Goal: Transaction & Acquisition: Download file/media

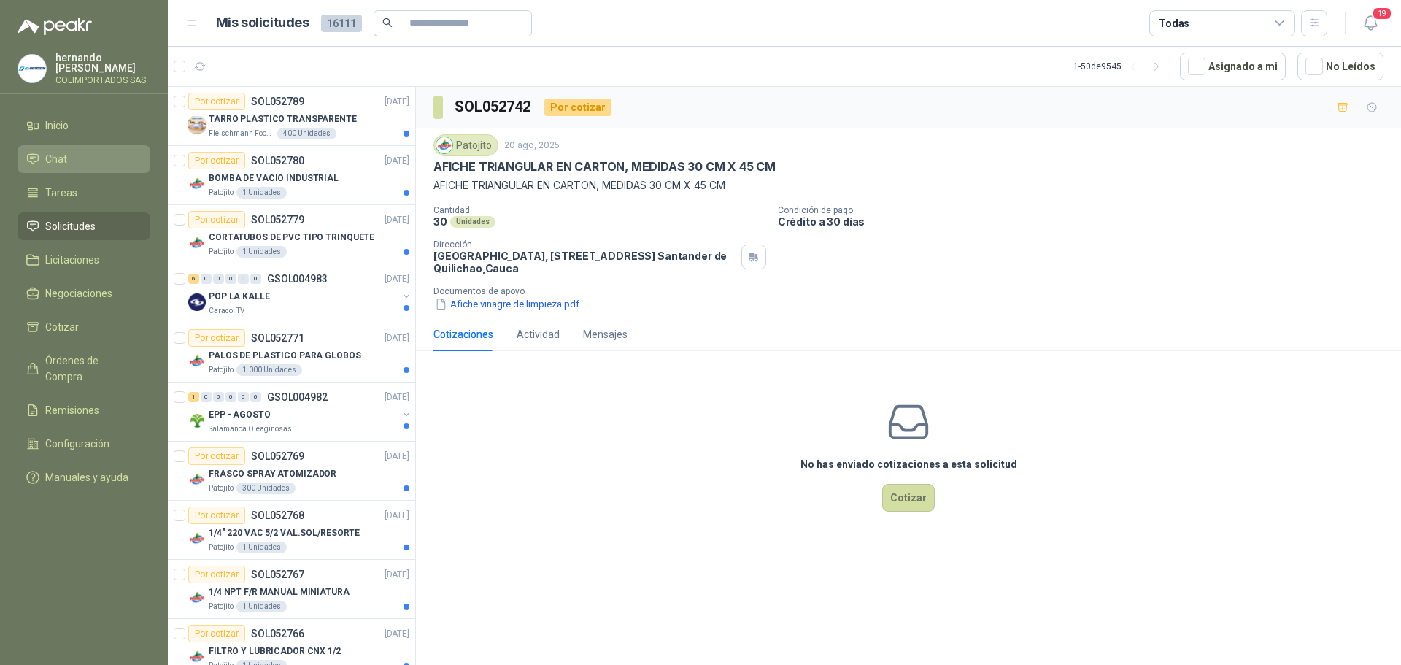
click at [87, 161] on li "Chat" at bounding box center [83, 159] width 115 height 16
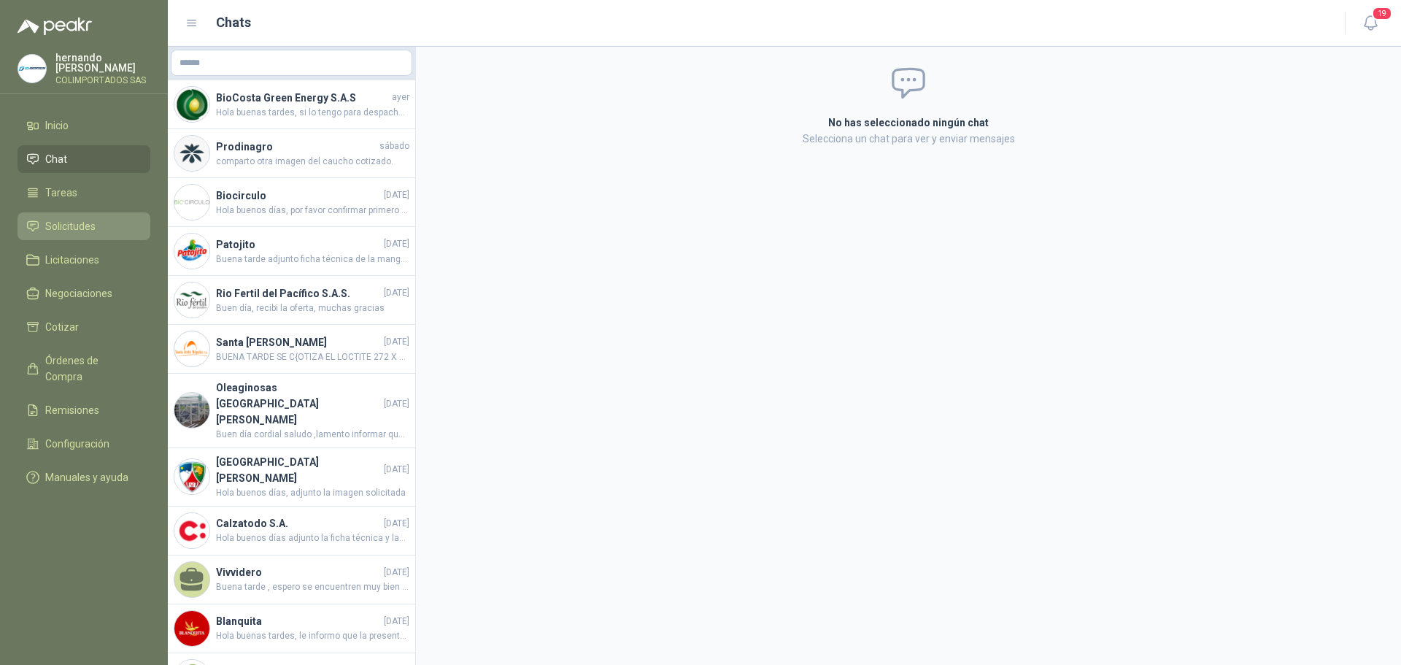
click at [118, 231] on li "Solicitudes" at bounding box center [83, 226] width 115 height 16
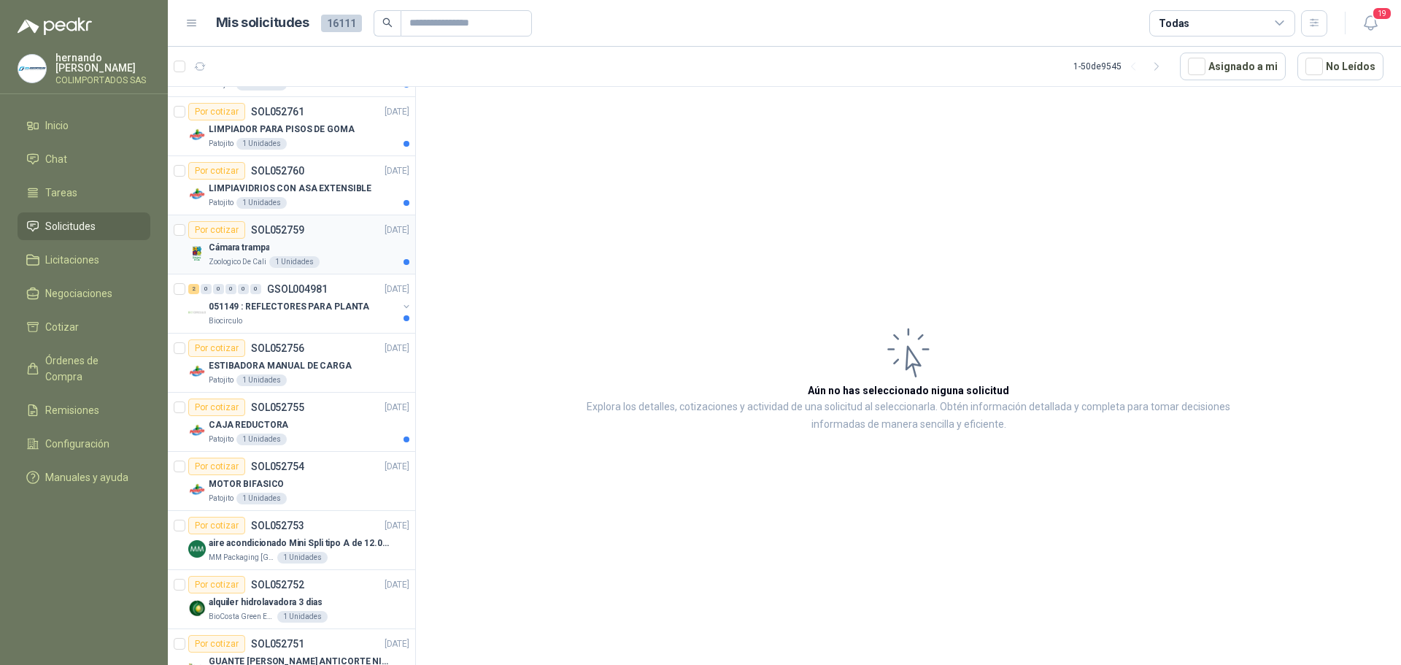
scroll to position [1021, 0]
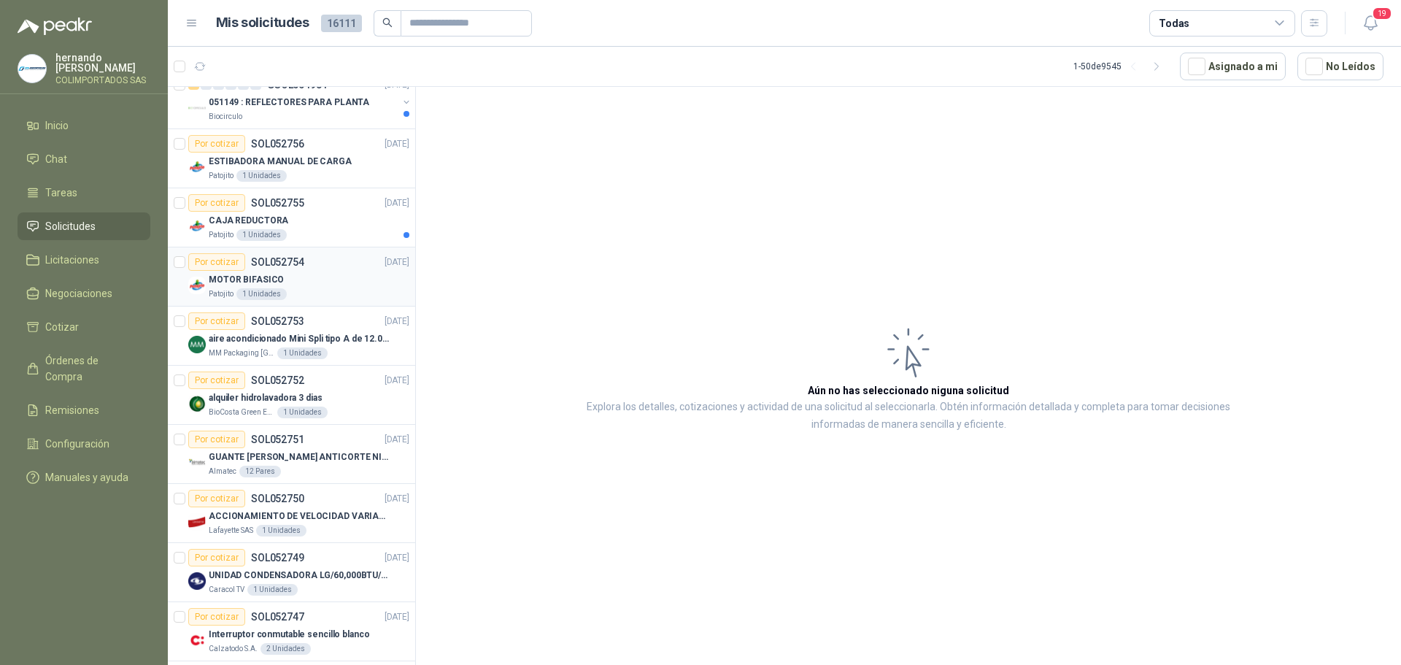
click at [317, 278] on div "MOTOR BIFASICO" at bounding box center [309, 280] width 201 height 18
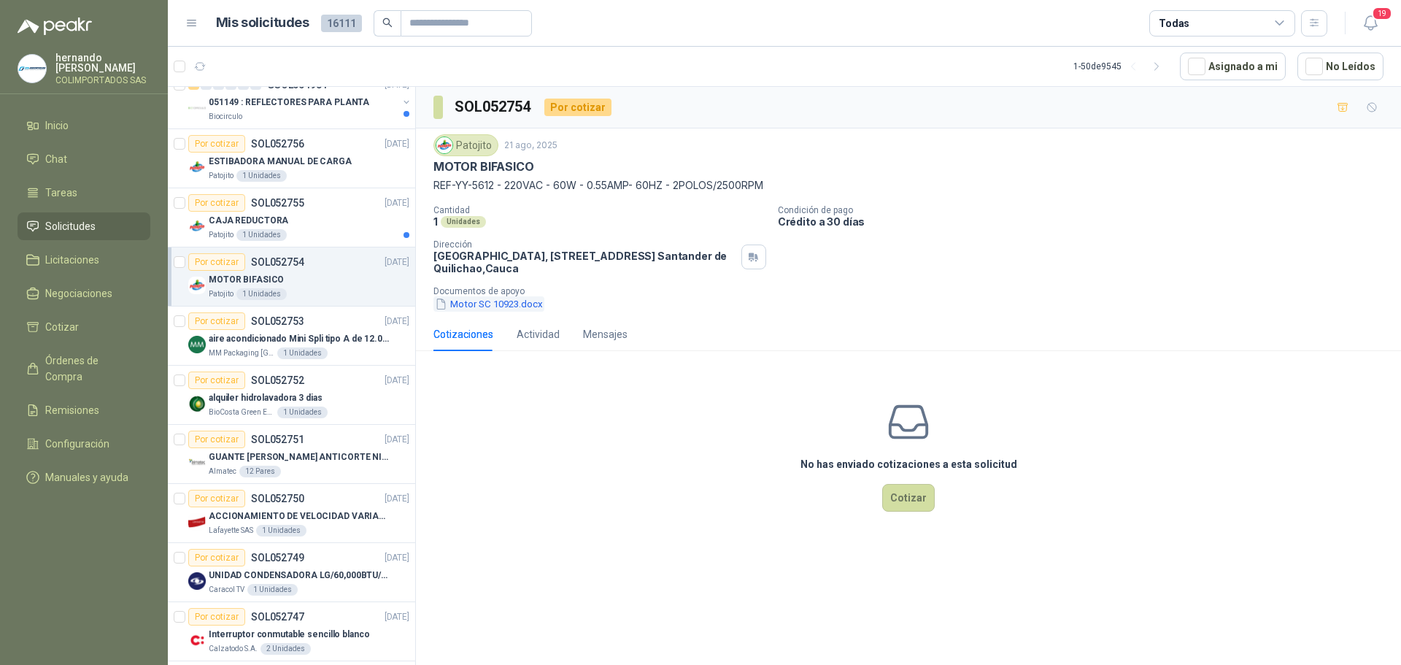
click at [476, 303] on button "Motor SC 10923.docx" at bounding box center [488, 303] width 111 height 15
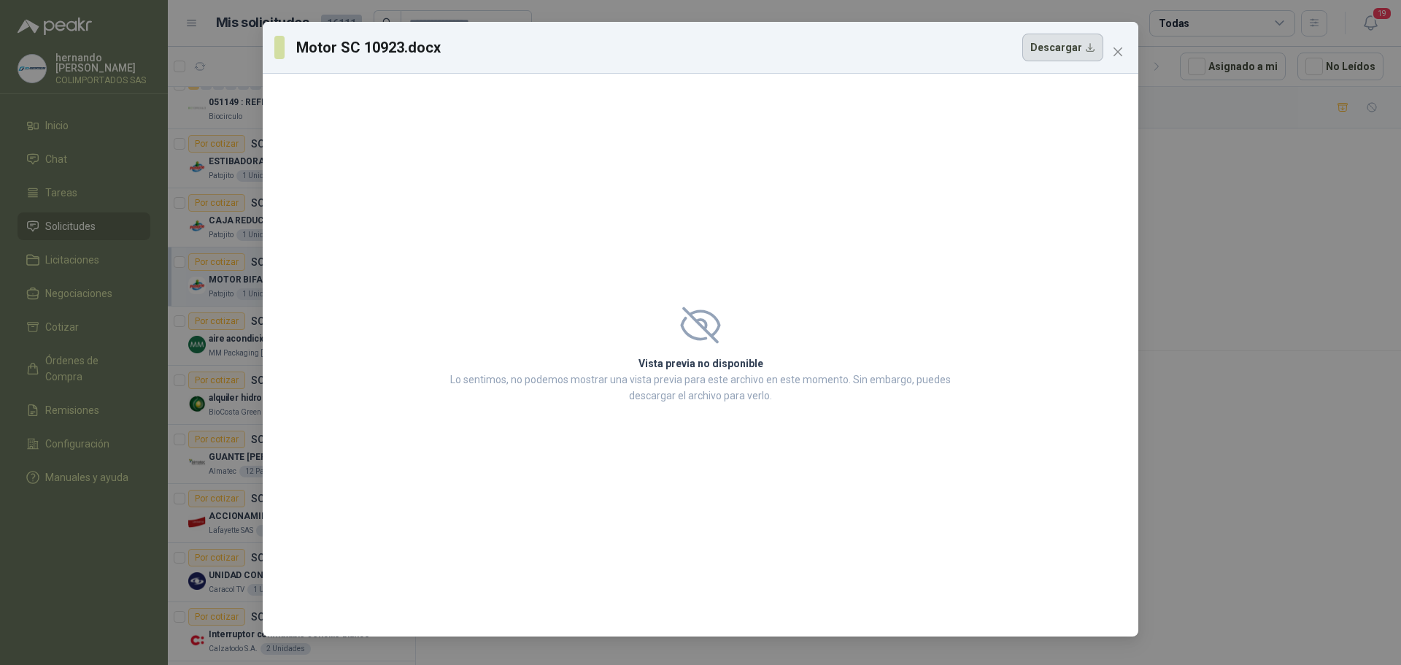
click at [1088, 45] on button "Descargar" at bounding box center [1062, 48] width 81 height 28
click at [1115, 48] on icon "close" at bounding box center [1118, 52] width 12 height 12
